Goal: Task Accomplishment & Management: Complete application form

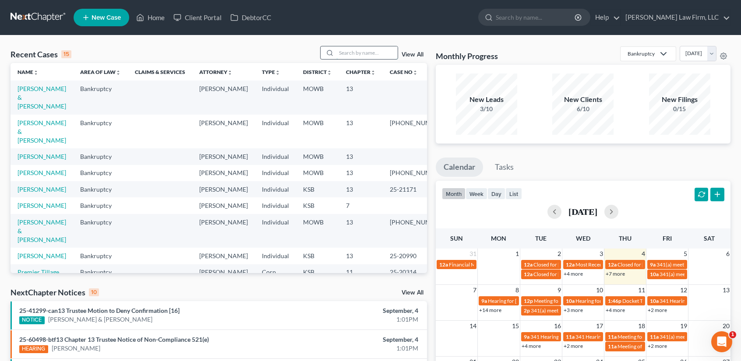
click at [343, 54] on input "search" at bounding box center [366, 52] width 61 height 13
type input "nun"
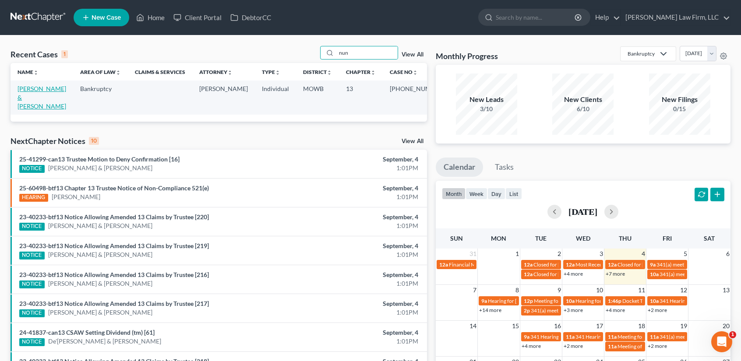
click at [35, 89] on link "[PERSON_NAME] & [PERSON_NAME]" at bounding box center [42, 97] width 49 height 25
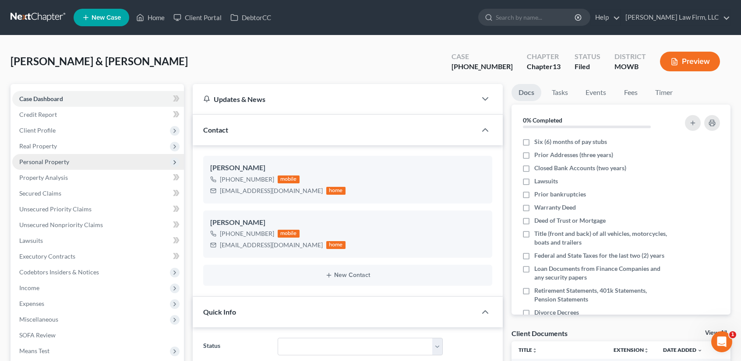
click at [54, 163] on span "Personal Property" at bounding box center [44, 161] width 50 height 7
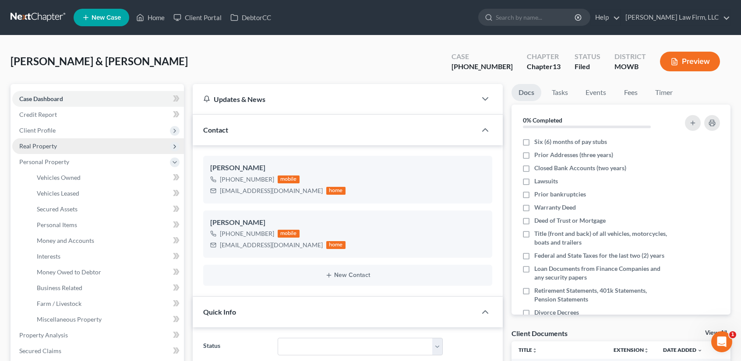
click at [52, 144] on span "Real Property" at bounding box center [38, 145] width 38 height 7
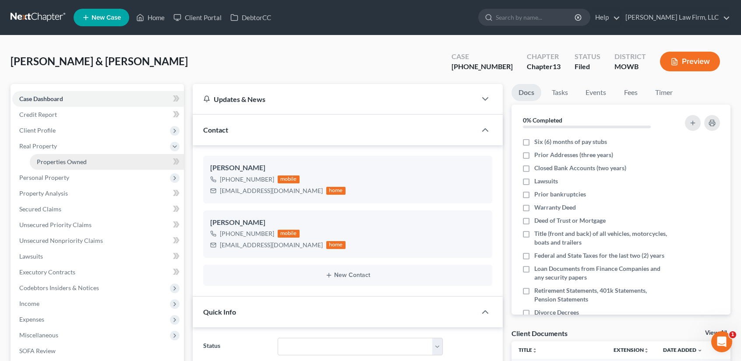
click at [56, 160] on span "Properties Owned" at bounding box center [62, 161] width 50 height 7
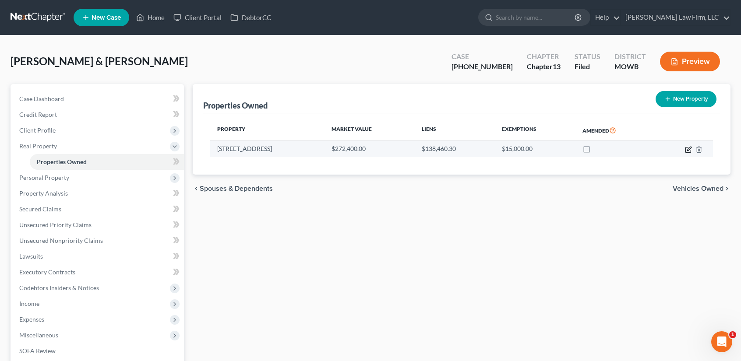
click at [686, 147] on icon "button" at bounding box center [688, 149] width 5 height 5
select select "26"
select select "2"
select select "5"
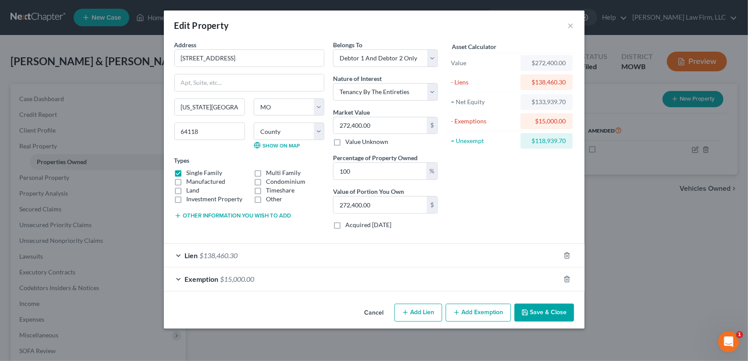
click at [526, 204] on div "Asset Calculator Value $272,400.00 - Liens $138,460.30 = Net Equity $133,939.70…" at bounding box center [510, 138] width 136 height 196
click at [532, 306] on button "Save & Close" at bounding box center [544, 313] width 60 height 18
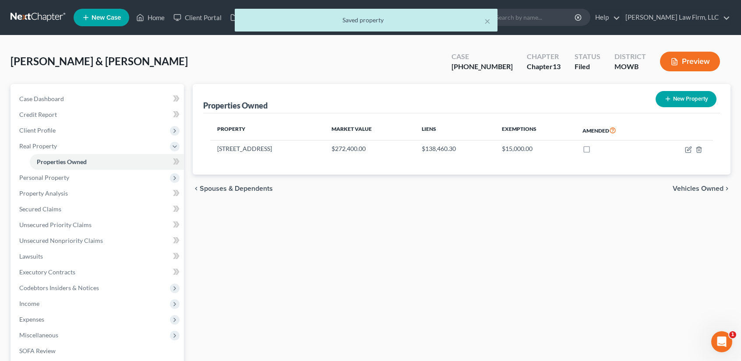
scroll to position [150, 0]
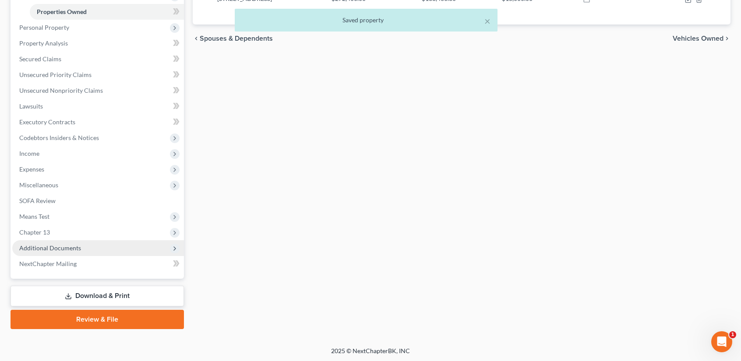
click at [51, 248] on span "Additional Documents" at bounding box center [50, 247] width 62 height 7
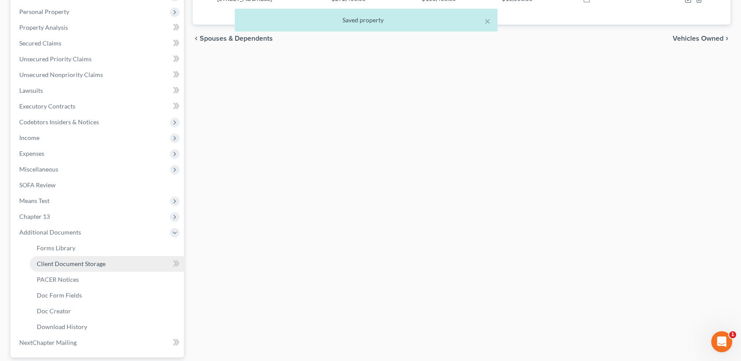
click at [88, 266] on span "Client Document Storage" at bounding box center [71, 263] width 69 height 7
select select "5"
select select "21"
select select "24"
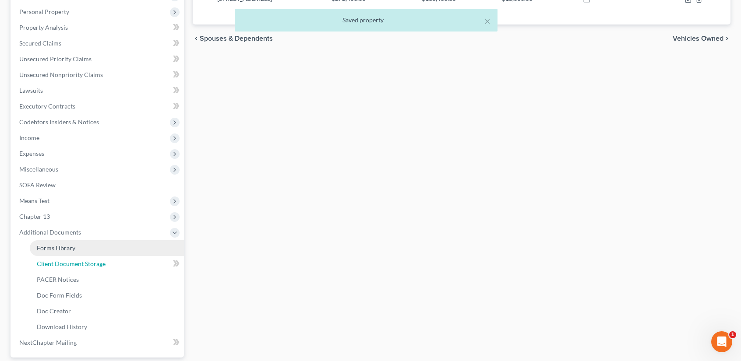
select select "22"
select select "18"
select select "7"
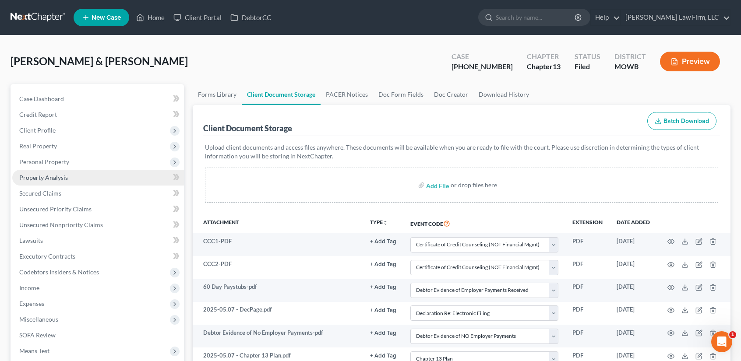
click at [53, 181] on link "Property Analysis" at bounding box center [98, 178] width 172 height 16
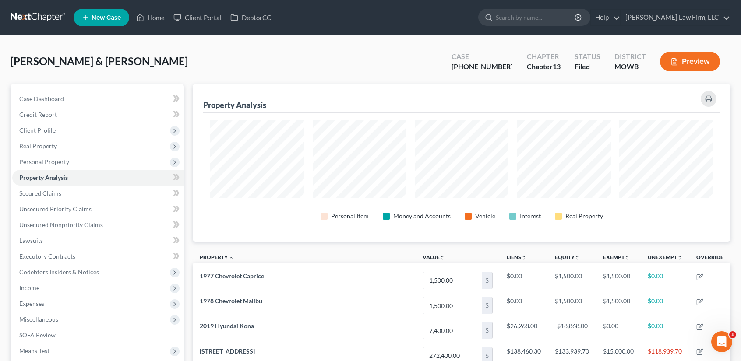
click at [691, 55] on button "Preview" at bounding box center [690, 62] width 60 height 20
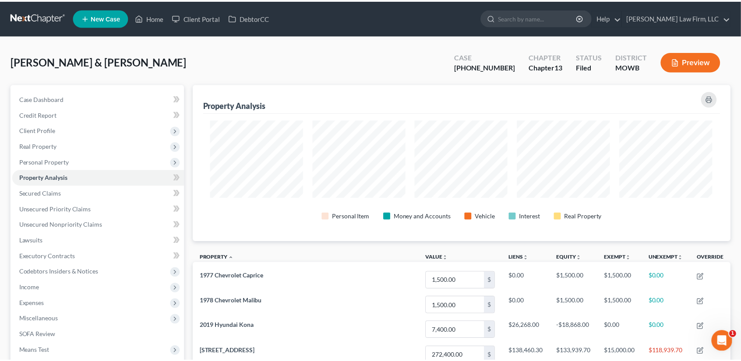
scroll to position [158, 543]
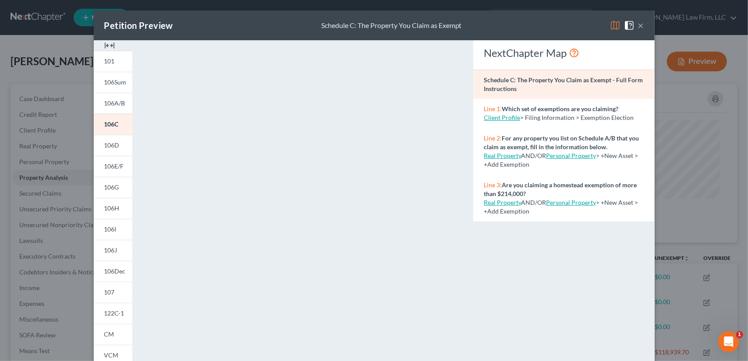
click at [639, 27] on button "×" at bounding box center [641, 25] width 6 height 11
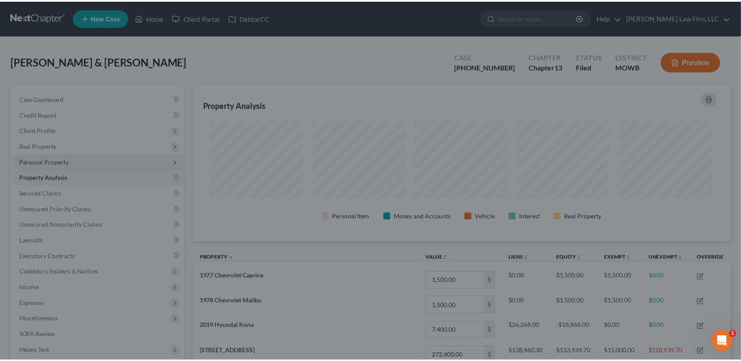
scroll to position [0, 0]
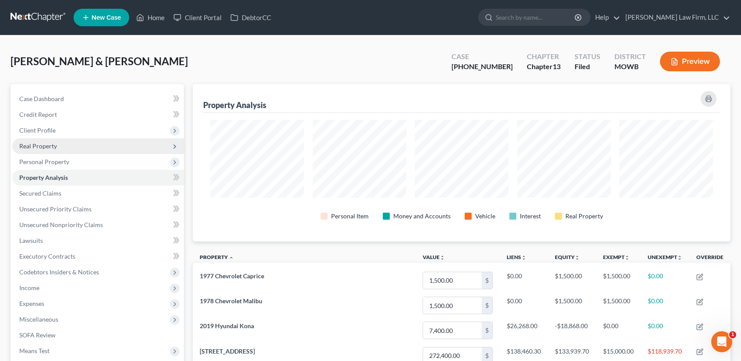
click at [68, 147] on span "Real Property" at bounding box center [98, 146] width 172 height 16
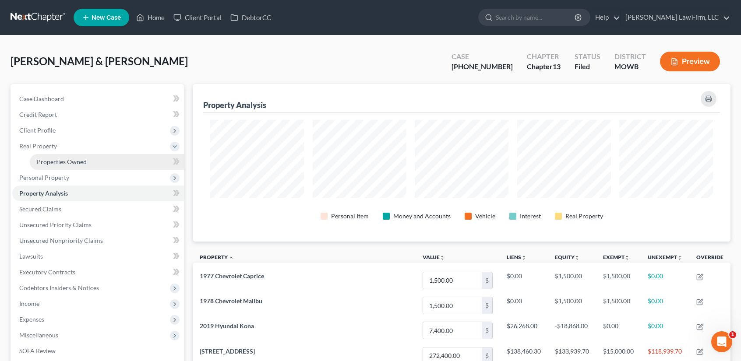
click at [82, 160] on span "Properties Owned" at bounding box center [62, 161] width 50 height 7
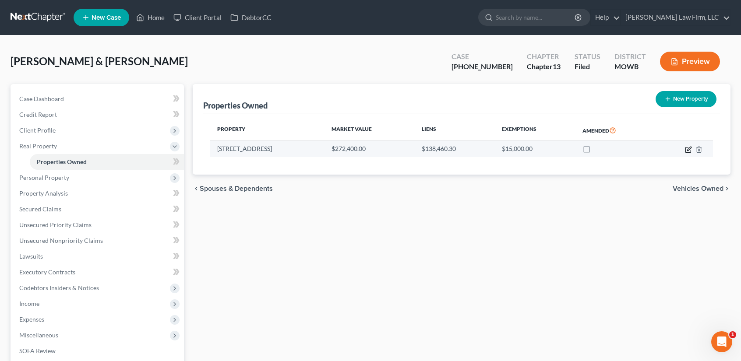
click at [688, 149] on icon "button" at bounding box center [688, 149] width 7 height 7
select select "26"
select select "23"
select select "2"
select select "5"
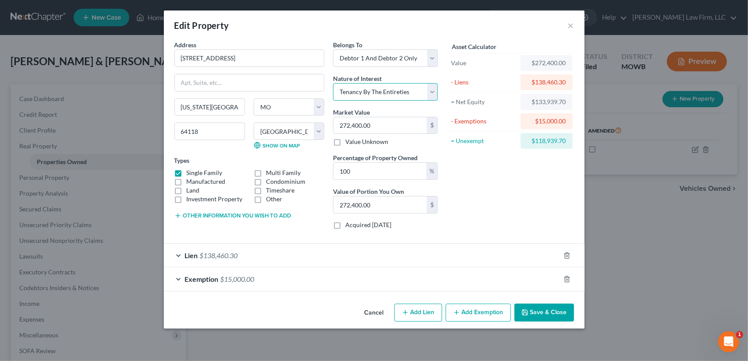
click at [435, 90] on select "Select Fee Simple Joint Tenant Life Estate Equitable Interest Future Interest T…" at bounding box center [385, 92] width 105 height 18
click at [191, 281] on span "Exemption" at bounding box center [202, 279] width 34 height 8
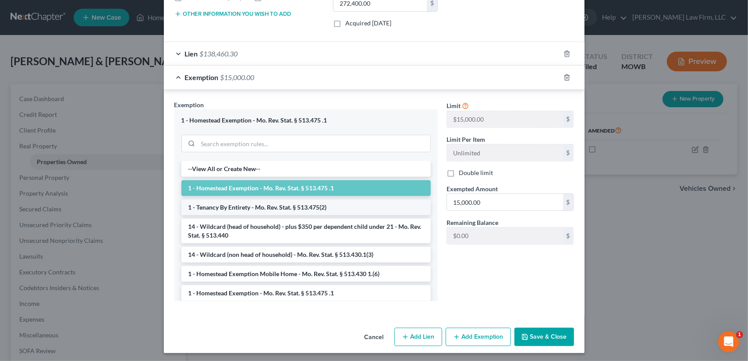
click at [221, 205] on li "1 - Tenancy By Entirety - Mo. Rev. Stat. § 513.475(2)" at bounding box center [305, 208] width 249 height 16
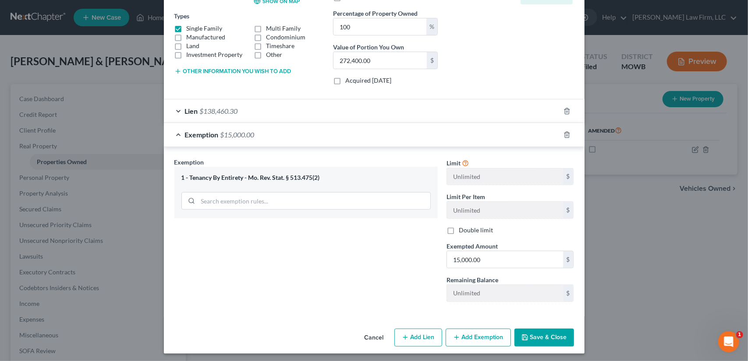
click at [549, 335] on button "Save & Close" at bounding box center [544, 338] width 60 height 18
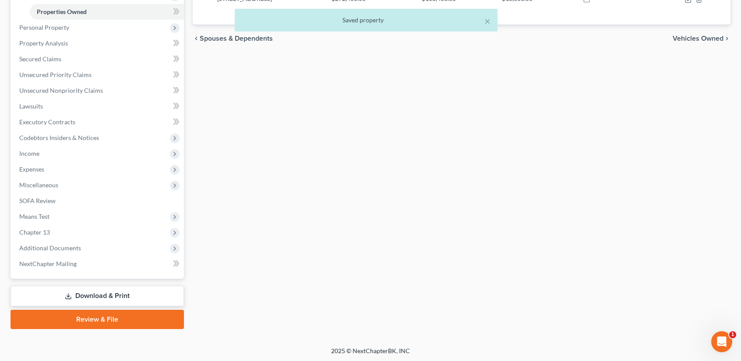
drag, startPoint x: 106, startPoint y: 296, endPoint x: 131, endPoint y: 290, distance: 25.4
click at [106, 296] on link "Download & Print" at bounding box center [97, 296] width 173 height 21
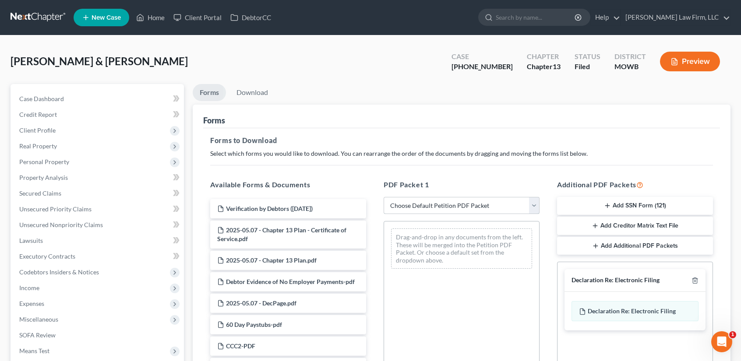
click at [536, 208] on select "Choose Default Petition PDF Packet Complete Bankruptcy Petition (all forms and …" at bounding box center [462, 206] width 156 height 18
select select "2"
click at [384, 197] on select "Choose Default Petition PDF Packet Complete Bankruptcy Petition (all forms and …" at bounding box center [462, 206] width 156 height 18
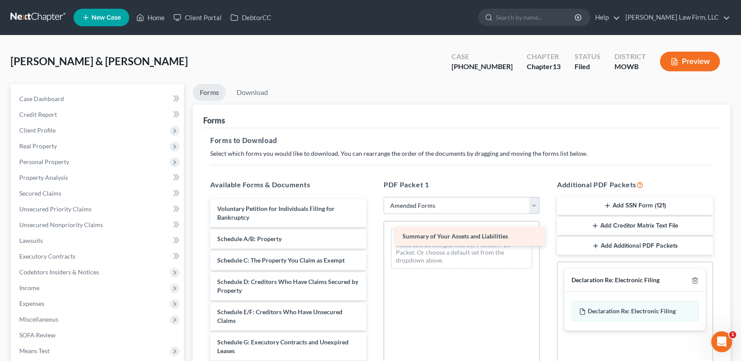
drag, startPoint x: 280, startPoint y: 236, endPoint x: 450, endPoint y: 235, distance: 170.0
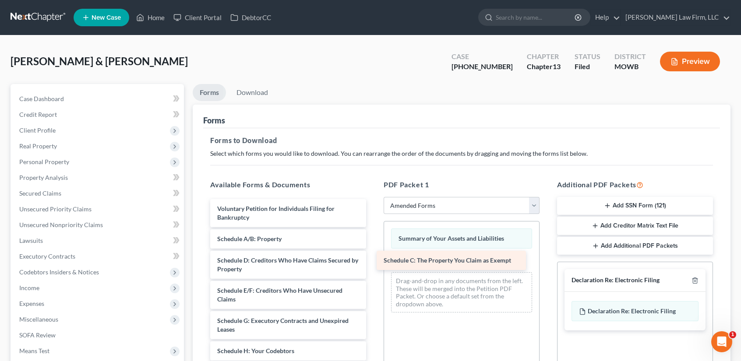
drag, startPoint x: 286, startPoint y: 260, endPoint x: 452, endPoint y: 261, distance: 166.5
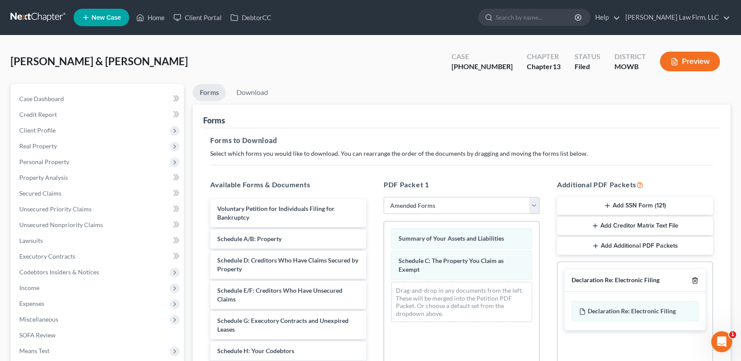
click at [694, 278] on icon "button" at bounding box center [695, 281] width 4 height 6
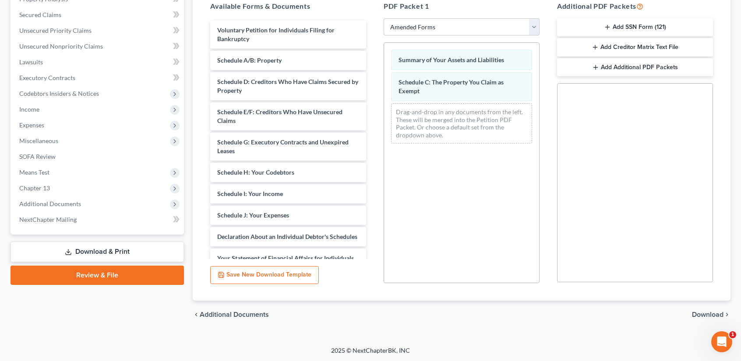
click at [706, 314] on span "Download" at bounding box center [708, 314] width 32 height 7
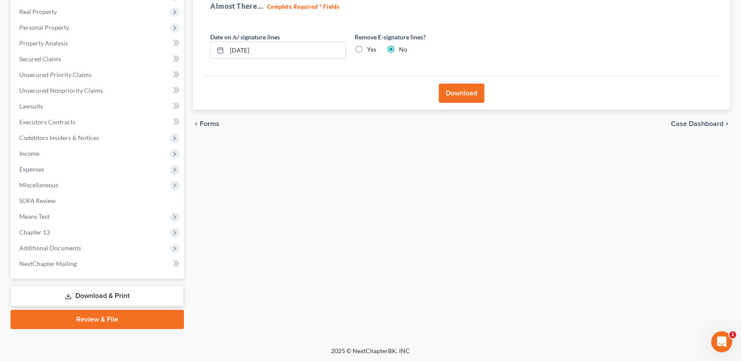
click at [367, 51] on label "Yes" at bounding box center [371, 49] width 9 height 9
click at [371, 51] on input "Yes" at bounding box center [374, 48] width 6 height 6
radio input "true"
radio input "false"
click at [469, 94] on button "Download" at bounding box center [462, 93] width 46 height 19
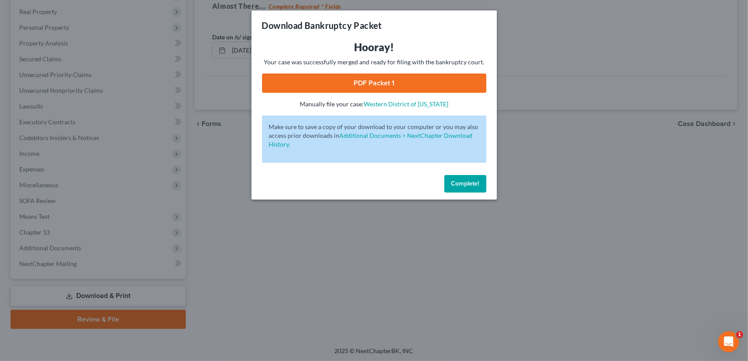
click at [392, 80] on link "PDF Packet 1" at bounding box center [374, 83] width 224 height 19
drag, startPoint x: 465, startPoint y: 186, endPoint x: 435, endPoint y: 191, distance: 30.8
click at [464, 185] on span "Complete!" at bounding box center [465, 183] width 28 height 7
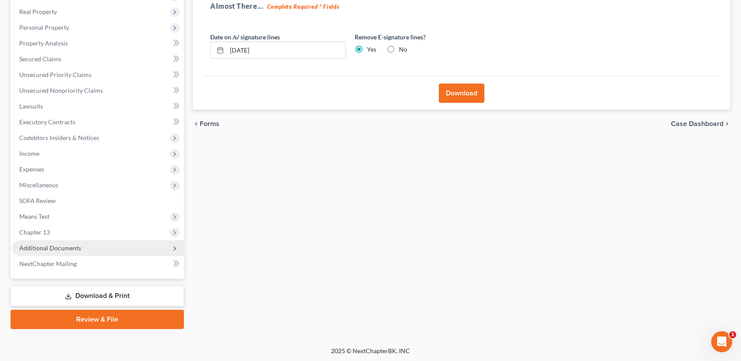
click at [67, 247] on span "Additional Documents" at bounding box center [50, 247] width 62 height 7
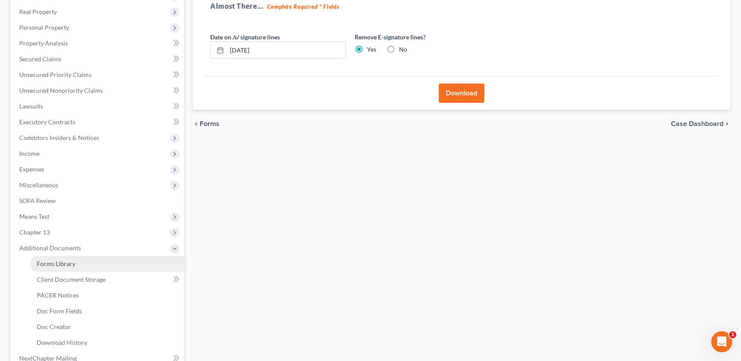
click at [73, 266] on span "Forms Library" at bounding box center [56, 263] width 39 height 7
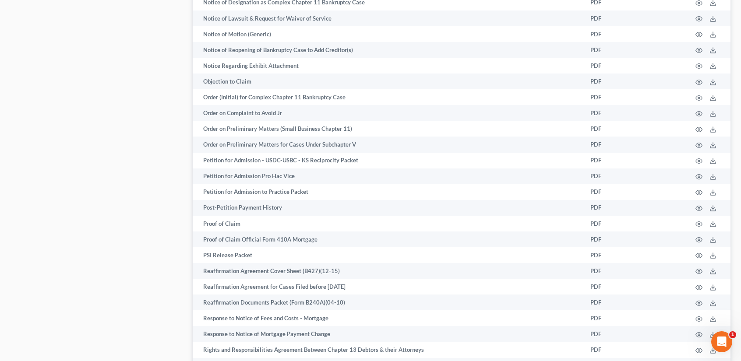
scroll to position [1555, 0]
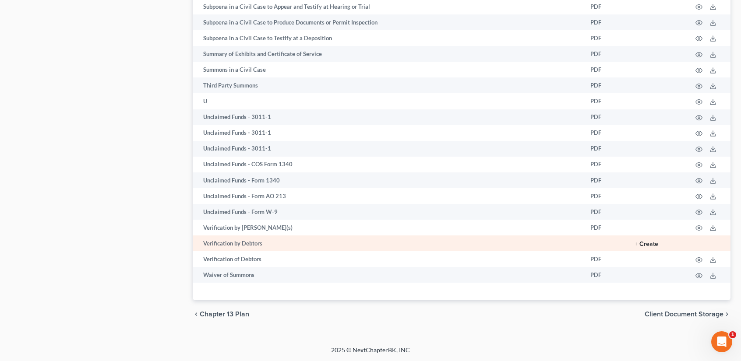
click at [641, 244] on button "+ Create" at bounding box center [647, 244] width 24 height 6
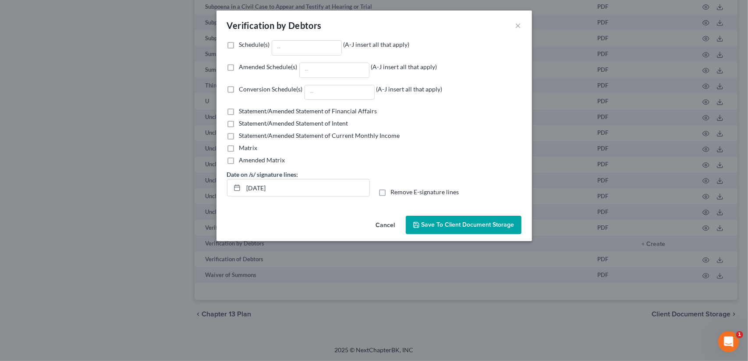
click at [239, 67] on label "Amended Schedule(s) (A-J insert all that apply)" at bounding box center [338, 70] width 198 height 15
click at [243, 67] on input "Amended Schedule(s) (A-J insert all that apply)" at bounding box center [246, 66] width 6 height 6
checkbox input "true"
click at [311, 69] on input "Amended Schedule(s) (A-J insert all that apply)" at bounding box center [334, 70] width 69 height 14
type input "C"
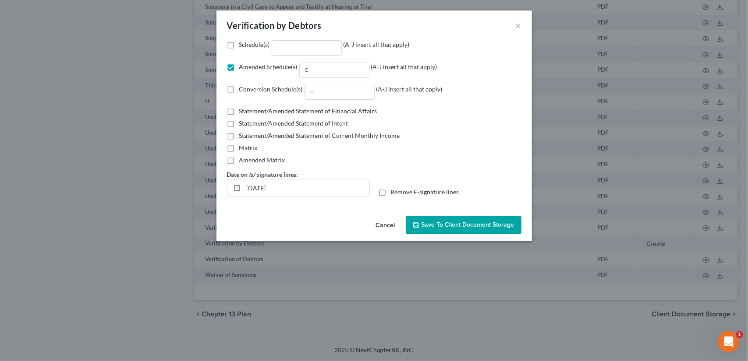
drag, startPoint x: 382, startPoint y: 191, endPoint x: 436, endPoint y: 210, distance: 58.1
click at [391, 191] on label "Remove E-signature lines" at bounding box center [425, 192] width 68 height 9
click at [394, 191] on input "Remove E-signature lines" at bounding box center [397, 191] width 6 height 6
checkbox input "true"
click at [453, 226] on span "Save to Client Document Storage" at bounding box center [467, 224] width 93 height 7
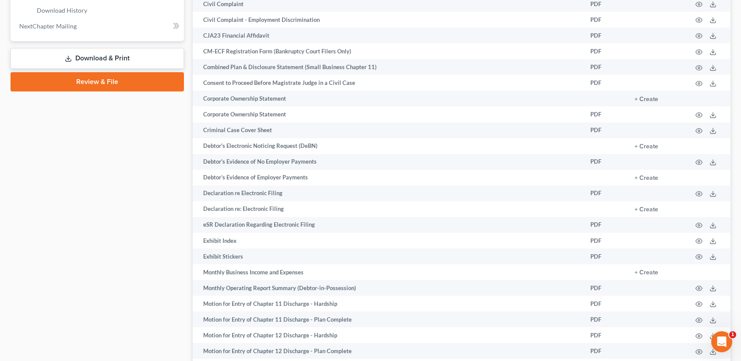
scroll to position [234, 0]
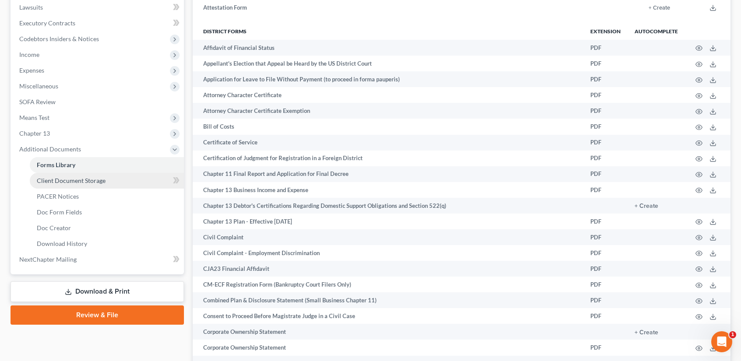
click at [71, 184] on link "Client Document Storage" at bounding box center [107, 181] width 154 height 16
select select "5"
select select "21"
select select "24"
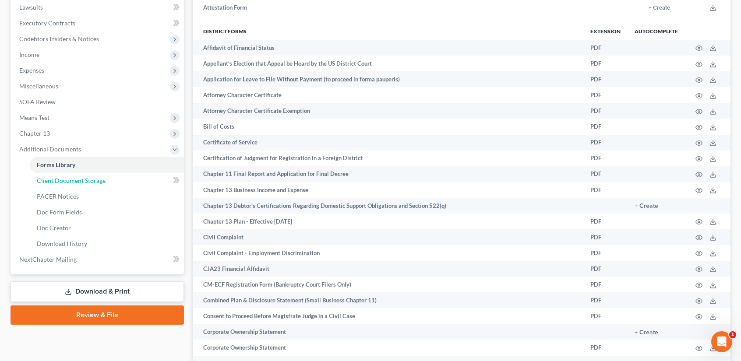
select select "22"
select select "18"
select select "7"
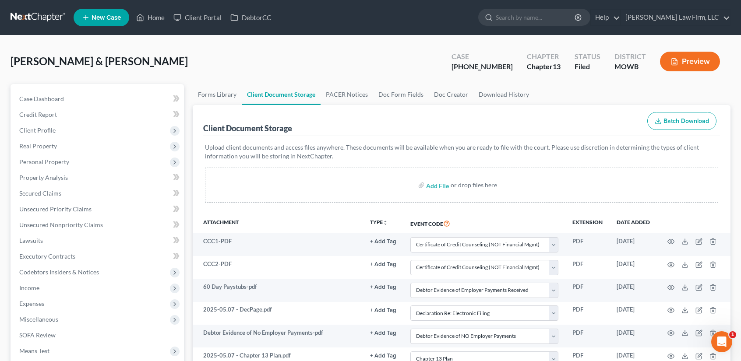
scroll to position [229, 0]
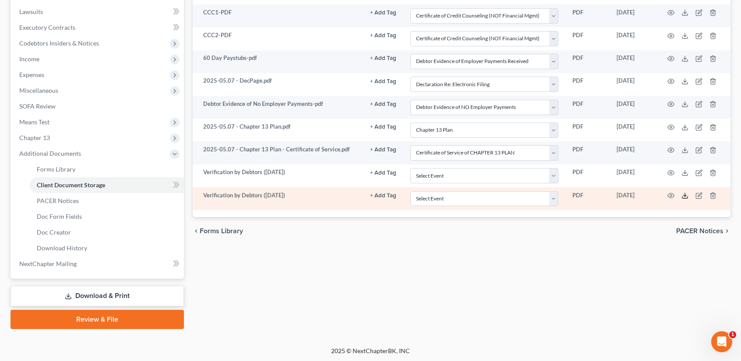
click at [685, 193] on line at bounding box center [685, 195] width 0 height 4
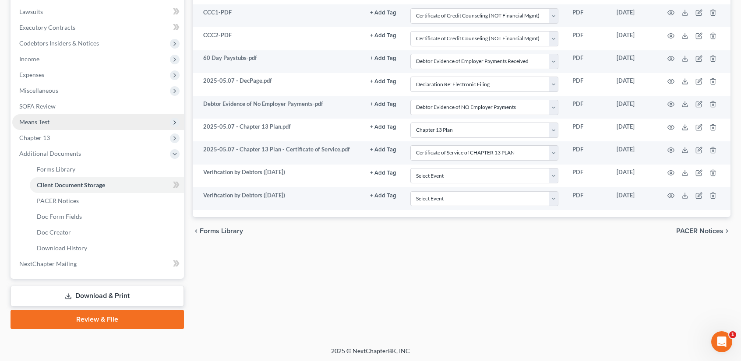
scroll to position [0, 0]
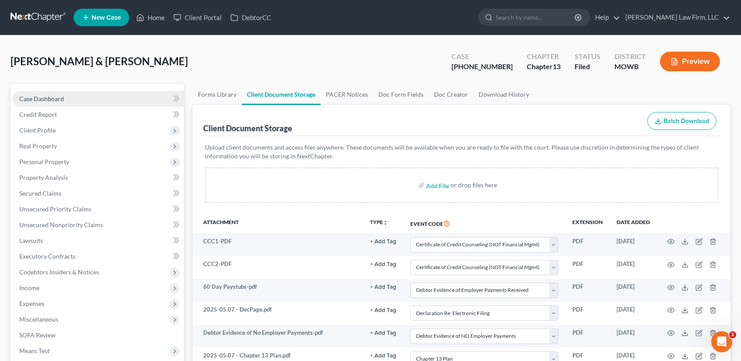
drag, startPoint x: 50, startPoint y: 100, endPoint x: 56, endPoint y: 103, distance: 7.1
click at [50, 100] on span "Case Dashboard" at bounding box center [41, 98] width 45 height 7
select select "3"
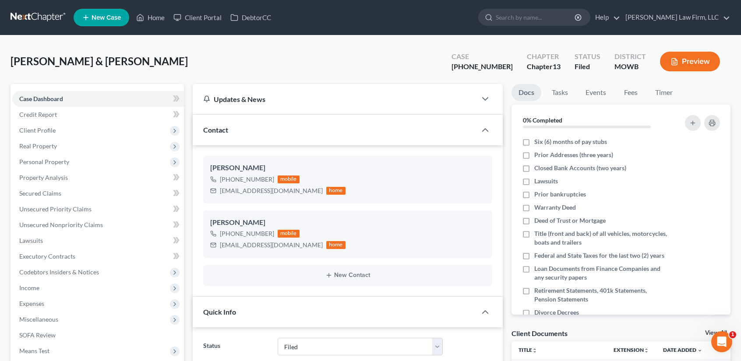
scroll to position [1881, 0]
